Goal: Task Accomplishment & Management: Complete application form

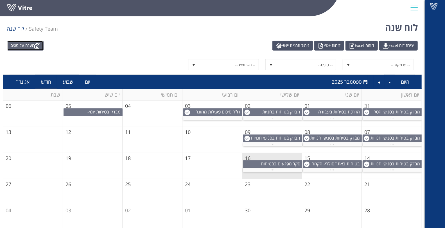
click at [17, 45] on link "מענה על טופס" at bounding box center [25, 46] width 37 height 10
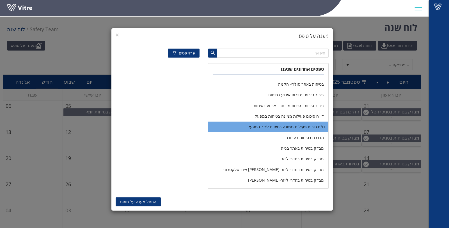
scroll to position [31, 0]
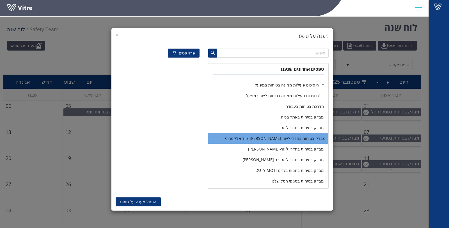
click at [281, 140] on li "מבדק בטיחות בחדרי לייזר-[PERSON_NAME] ציוד אלקטרוני" at bounding box center [268, 138] width 120 height 11
click at [151, 202] on span "התחל מענה על טופס" at bounding box center [138, 202] width 36 height 6
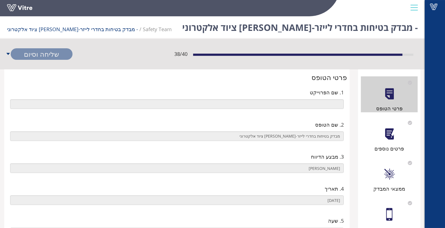
click at [386, 129] on div at bounding box center [389, 134] width 13 height 13
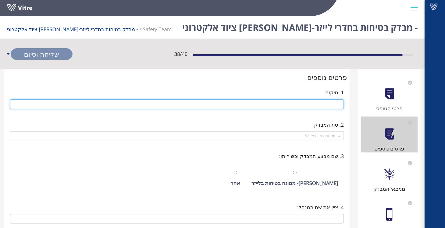
click at [334, 105] on input "text" at bounding box center [176, 104] width 333 height 10
type input "T"
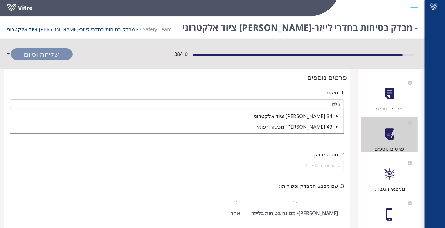
click at [315, 118] on div "34 אלדן ציוד אלקטרוני" at bounding box center [171, 116] width 322 height 8
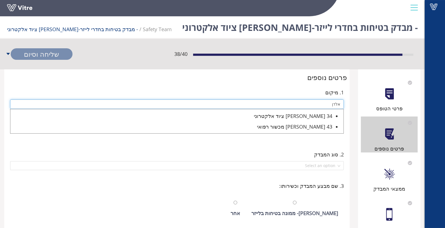
type input "34 אלדן ציוד אלקטרוני"
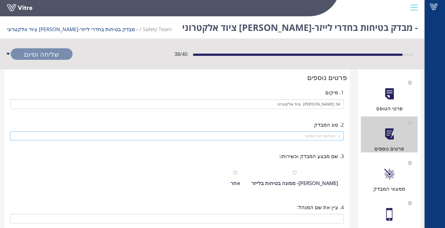
click at [323, 136] on input "search" at bounding box center [174, 136] width 323 height 8
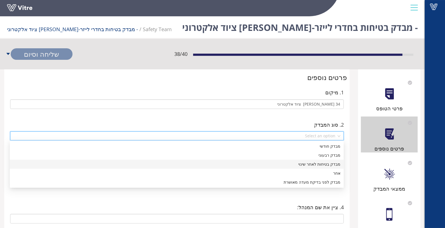
click at [324, 163] on div "מבדק בטיחות לאחר שינוי" at bounding box center [176, 164] width 327 height 6
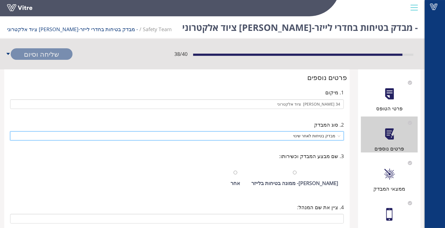
click at [304, 170] on div "וקנין חנן- ממונה בטיחות בלייזר" at bounding box center [294, 179] width 92 height 26
radio input "true"
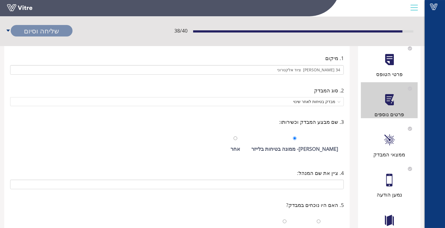
scroll to position [94, 0]
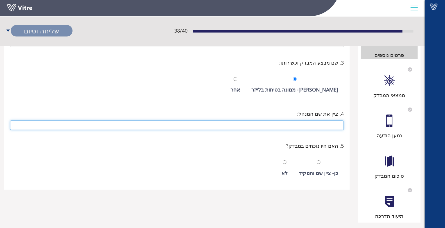
click at [307, 126] on input "text" at bounding box center [176, 125] width 333 height 10
type input "גנדי"
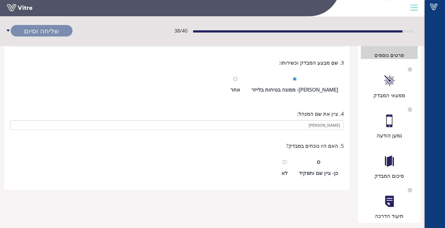
click at [318, 162] on input "radio" at bounding box center [319, 162] width 4 height 4
radio input "true"
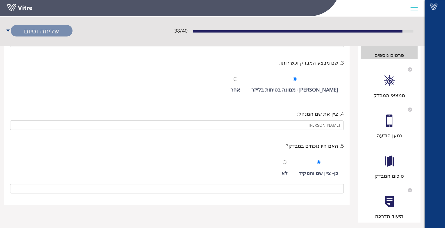
click at [393, 118] on div at bounding box center [389, 121] width 13 height 13
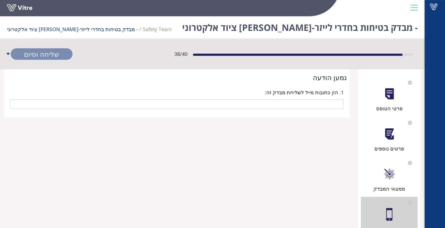
click at [390, 134] on div at bounding box center [389, 134] width 13 height 13
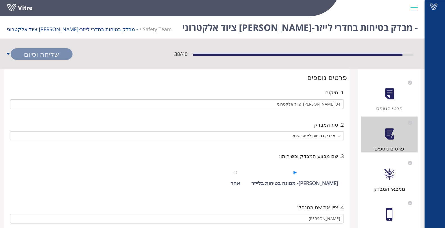
click at [392, 184] on div "ממצאי המבדק" at bounding box center [389, 175] width 57 height 36
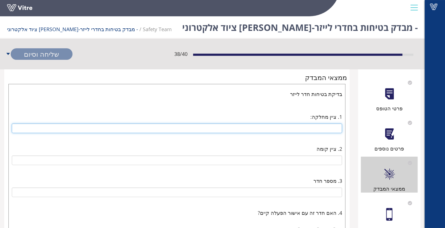
click at [326, 131] on input "text" at bounding box center [177, 129] width 330 height 10
type input "חדר לייזר חדש"
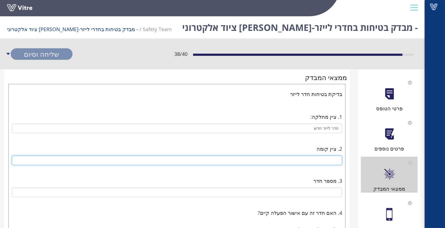
click at [315, 160] on input "text" at bounding box center [177, 161] width 330 height 10
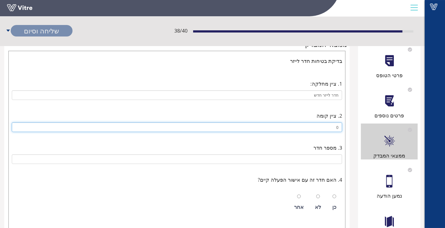
scroll to position [62, 0]
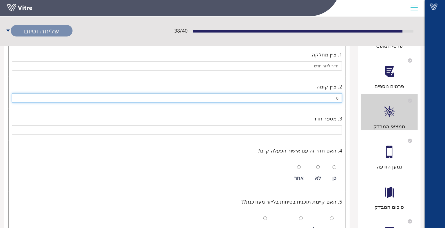
type input "0"
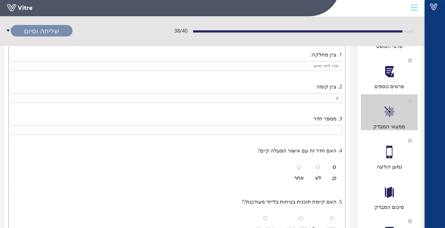
click at [334, 166] on input "radio" at bounding box center [334, 167] width 4 height 4
radio input "true"
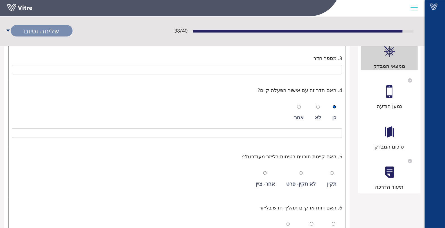
scroll to position [125, 0]
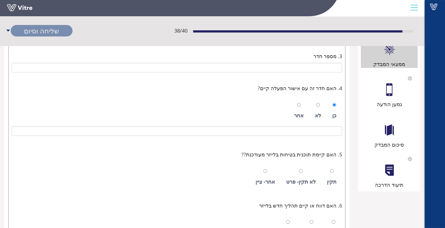
click at [331, 172] on div at bounding box center [332, 171] width 4 height 8
radio input "true"
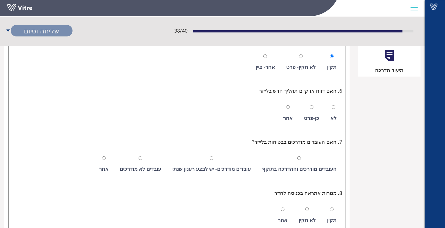
scroll to position [249, 0]
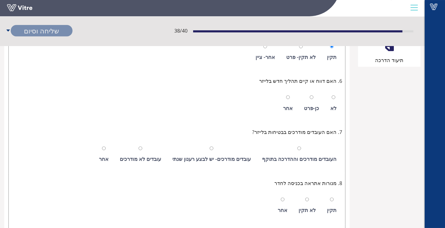
click at [315, 95] on div "כן-פרט" at bounding box center [311, 103] width 21 height 26
radio input "true"
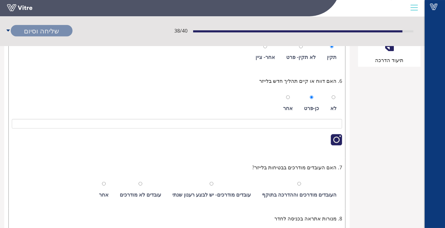
click at [315, 115] on div "לא כן-פרט אחר" at bounding box center [177, 120] width 330 height 64
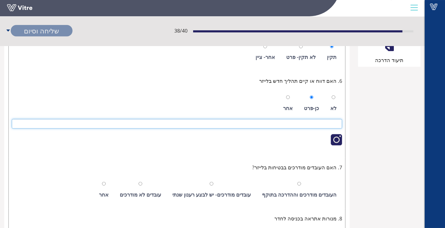
click at [315, 119] on input at bounding box center [177, 124] width 330 height 10
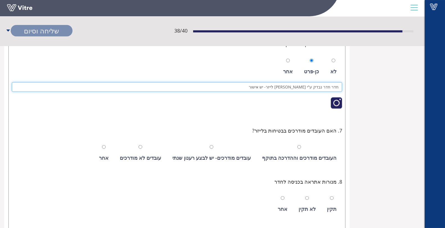
scroll to position [343, 0]
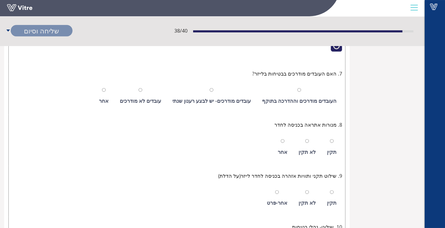
type input "חדר חדר נבדק ע"י בודר לייזר- יש אישור"
click at [301, 88] on input "radio" at bounding box center [299, 90] width 4 height 4
radio input "true"
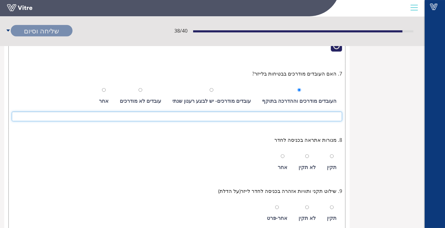
click at [301, 113] on input at bounding box center [177, 117] width 330 height 10
type input "כל העובדים מודרכים- בוצע הדרכה נוספת 16.09.2025"
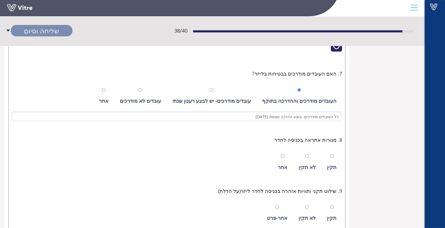
click at [333, 157] on div at bounding box center [332, 156] width 4 height 8
radio input "true"
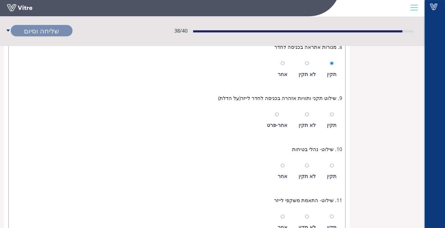
scroll to position [437, 0]
click at [333, 112] on input "radio" at bounding box center [332, 114] width 4 height 4
radio input "true"
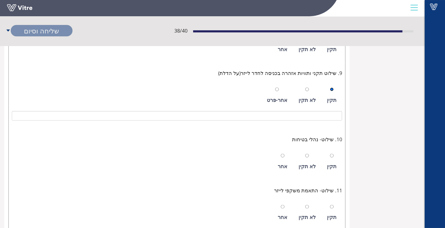
scroll to position [468, 0]
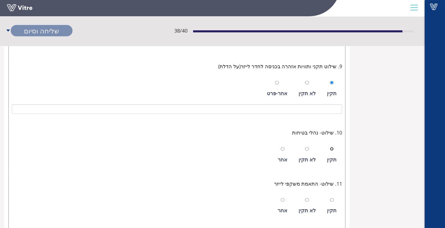
click at [333, 147] on input "radio" at bounding box center [332, 149] width 4 height 4
radio input "true"
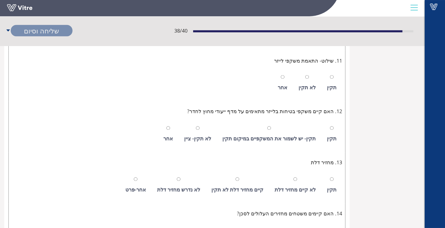
scroll to position [593, 0]
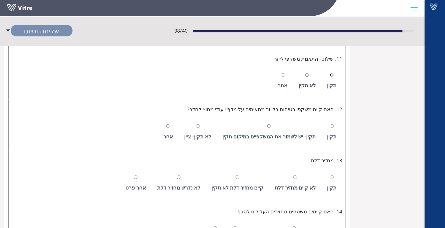
click at [333, 73] on input "radio" at bounding box center [332, 75] width 4 height 4
radio input "true"
click at [332, 125] on div at bounding box center [332, 126] width 4 height 8
radio input "true"
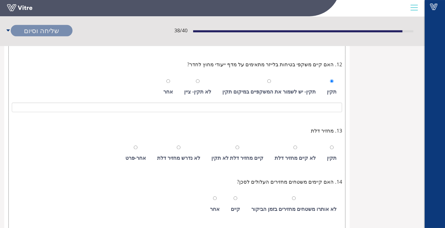
scroll to position [686, 0]
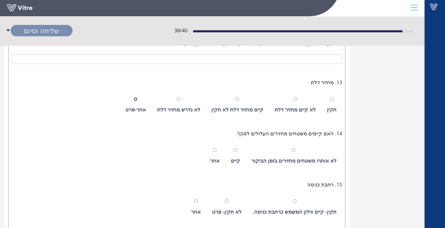
click at [137, 97] on input "radio" at bounding box center [136, 99] width 4 height 4
radio input "true"
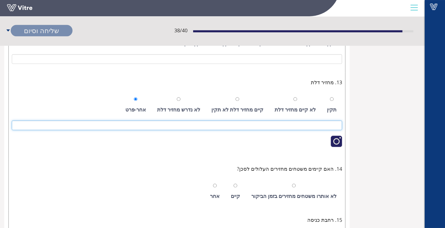
click at [286, 124] on input at bounding box center [177, 125] width 330 height 10
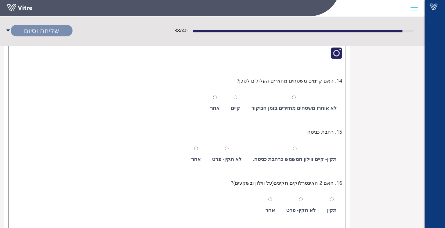
scroll to position [780, 0]
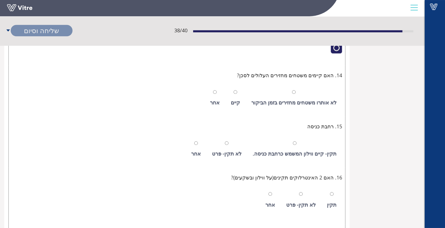
type input "לא קיים- בודק לייזר המליץ להתקין"
click at [299, 87] on div "לא אותרו משטחים מחזירים בזמן הביקור" at bounding box center [293, 98] width 91 height 26
radio input "true"
click at [298, 138] on div "תקין- קיים ווילון המשמש כרחבת כניסה." at bounding box center [294, 149] width 89 height 26
radio input "true"
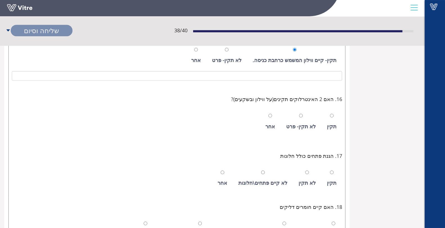
scroll to position [874, 0]
click at [333, 113] on input "radio" at bounding box center [332, 115] width 4 height 4
radio input "true"
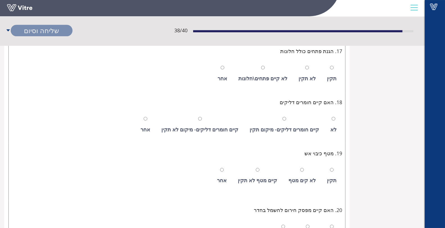
scroll to position [967, 0]
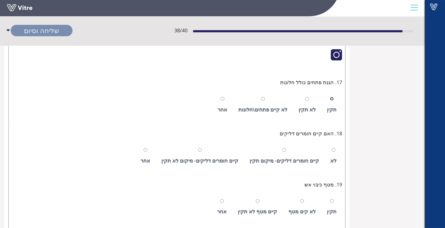
click at [331, 97] on input "radio" at bounding box center [332, 99] width 4 height 4
radio input "true"
click at [329, 144] on div "לא" at bounding box center [333, 156] width 12 height 26
radio input "true"
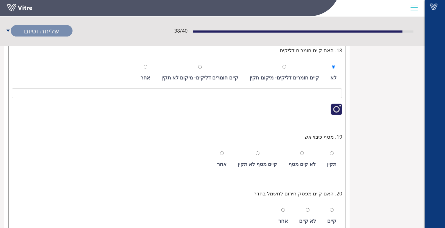
scroll to position [1061, 0]
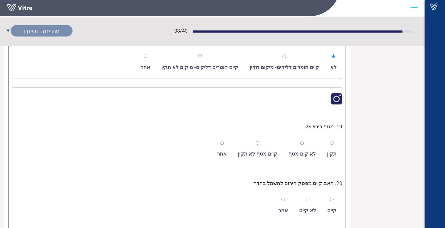
click at [334, 139] on div "תקין" at bounding box center [331, 149] width 15 height 26
radio input "true"
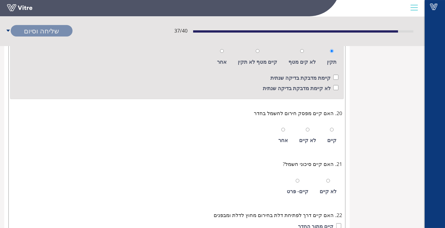
scroll to position [1155, 0]
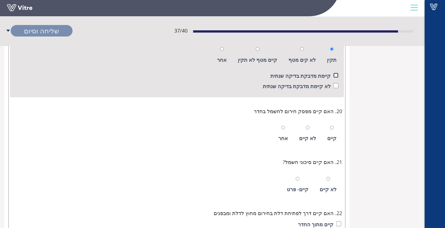
click at [334, 73] on input "checkbox" at bounding box center [335, 75] width 5 height 5
checkbox input "true"
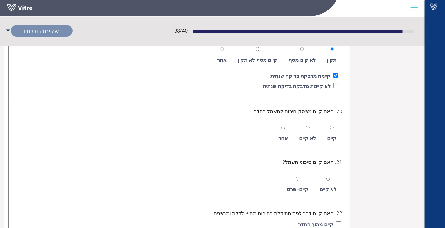
click at [334, 123] on div "קיים" at bounding box center [331, 134] width 15 height 26
radio input "true"
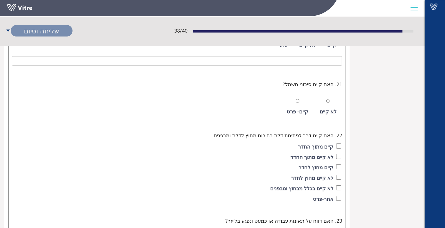
scroll to position [1248, 0]
drag, startPoint x: 329, startPoint y: 94, endPoint x: 318, endPoint y: 102, distance: 13.5
click at [329, 99] on input "radio" at bounding box center [328, 101] width 4 height 4
radio input "true"
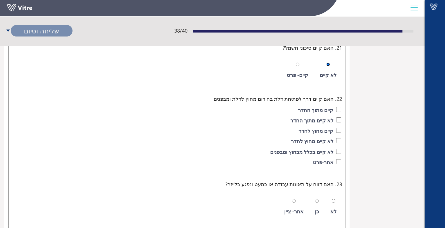
scroll to position [1310, 0]
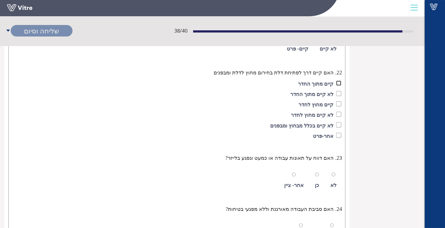
click at [339, 81] on input "checkbox" at bounding box center [338, 83] width 5 height 5
checkbox input "true"
click at [338, 101] on input "checkbox" at bounding box center [338, 103] width 5 height 5
checkbox input "true"
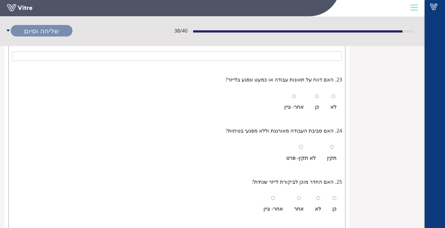
scroll to position [1404, 0]
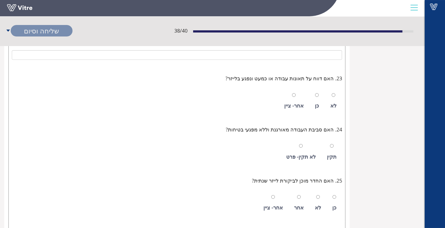
click at [332, 88] on div "לא" at bounding box center [333, 101] width 12 height 26
radio input "true"
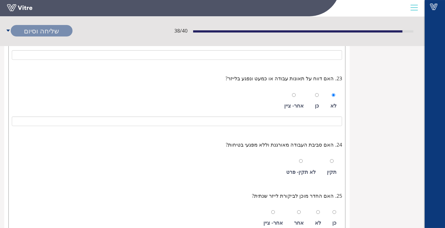
scroll to position [1467, 0]
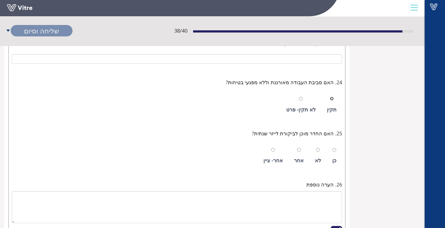
click at [333, 97] on input "radio" at bounding box center [332, 99] width 4 height 4
radio input "true"
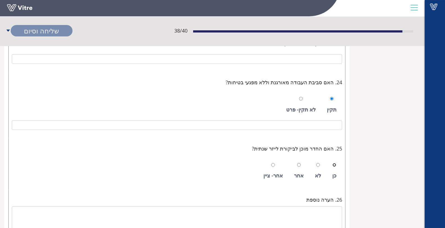
click at [335, 163] on input "radio" at bounding box center [334, 165] width 4 height 4
radio input "true"
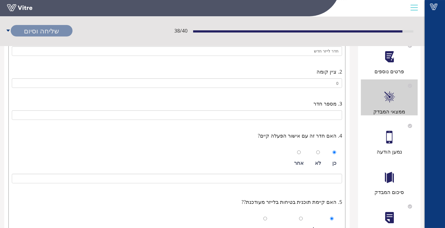
scroll to position [140, 0]
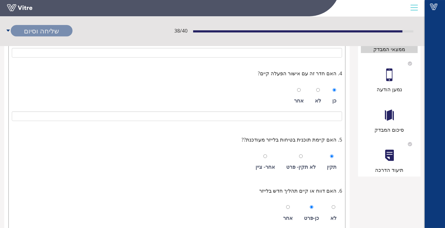
click at [389, 110] on div at bounding box center [389, 115] width 13 height 13
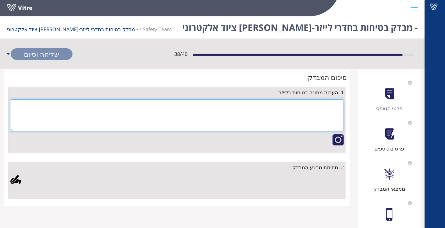
click at [316, 115] on textarea at bounding box center [176, 115] width 333 height 32
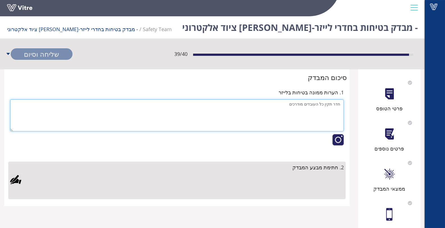
type textarea "חדר תקין כל העובדים מודרכים"
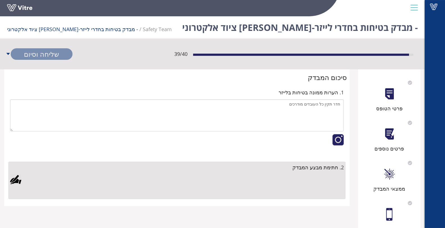
click at [16, 179] on div at bounding box center [15, 179] width 11 height 11
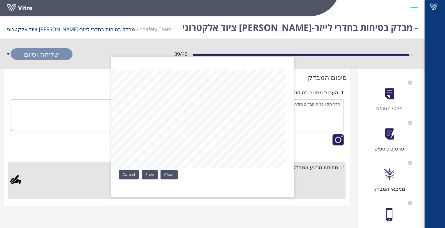
click at [149, 174] on link "Save" at bounding box center [150, 175] width 16 height 10
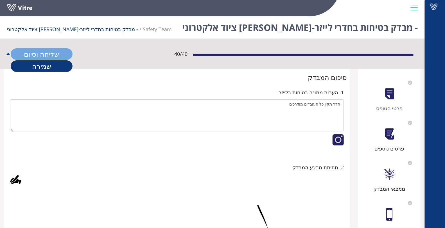
click at [44, 51] on link "שליחה וסיום" at bounding box center [42, 54] width 62 height 12
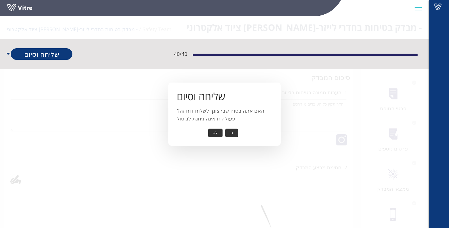
click at [234, 135] on button "כן" at bounding box center [232, 133] width 13 height 9
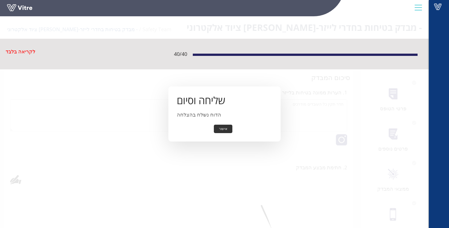
click at [229, 130] on button "אישור" at bounding box center [223, 129] width 19 height 9
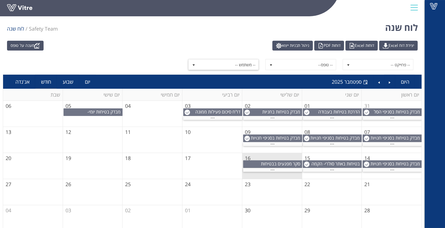
click at [237, 64] on span "-- משתמש --" at bounding box center [228, 65] width 60 height 10
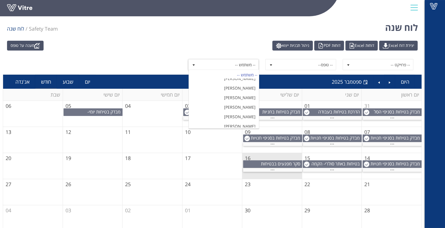
scroll to position [31, 0]
click at [237, 87] on li "[PERSON_NAME]" at bounding box center [224, 91] width 70 height 10
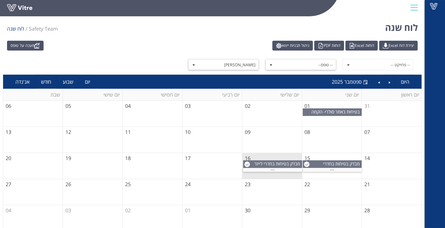
click at [329, 66] on span "-- טופס--" at bounding box center [306, 65] width 60 height 10
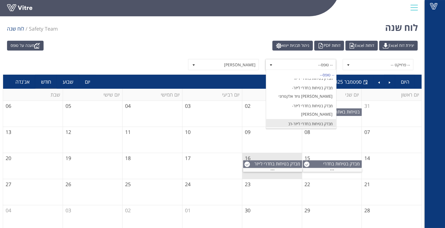
scroll to position [94, 0]
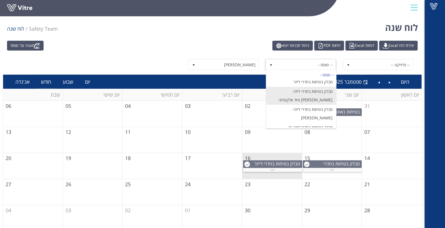
click at [304, 93] on li "מבדק בטיחות בחדרי לייזר-[PERSON_NAME] ציוד אלקטרוני" at bounding box center [301, 96] width 70 height 18
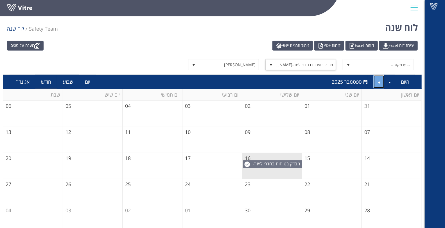
click at [378, 83] on link "Next" at bounding box center [378, 81] width 11 height 13
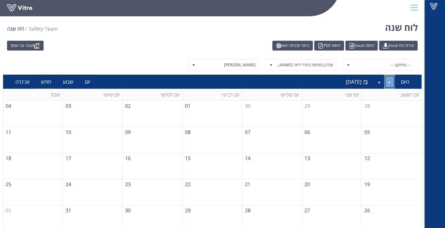
click at [388, 83] on link "Previous" at bounding box center [389, 81] width 11 height 13
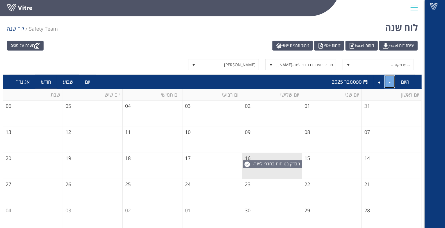
click at [388, 83] on link "Previous" at bounding box center [389, 81] width 11 height 13
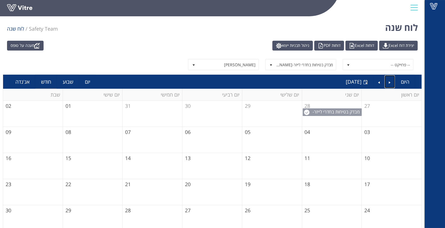
click at [341, 111] on span "מבדק בטיחות בחדרי לייזר-[PERSON_NAME] ציוד אלקטרוני" at bounding box center [336, 118] width 49 height 19
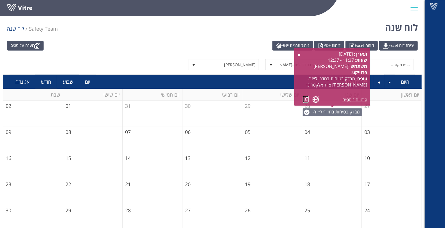
click at [306, 101] on link at bounding box center [305, 99] width 6 height 7
